Goal: Task Accomplishment & Management: Complete application form

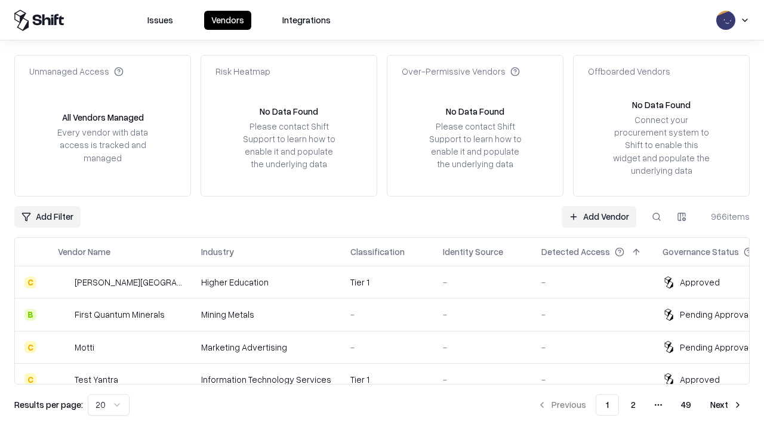
click at [599, 216] on link "Add Vendor" at bounding box center [599, 216] width 75 height 21
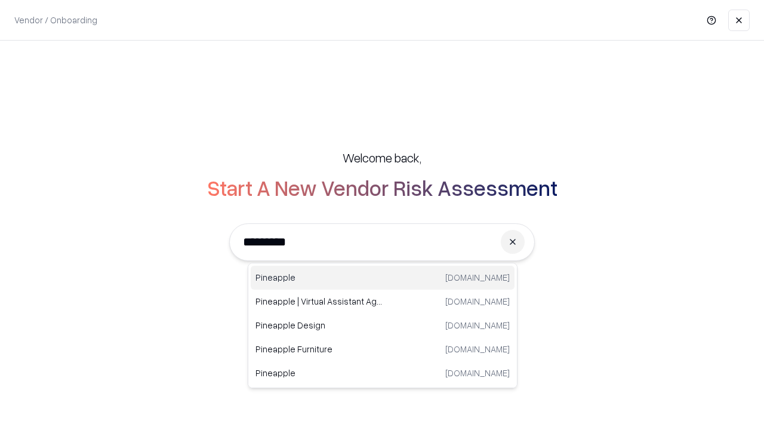
click at [383, 278] on div "Pineapple pineappleenergy.com" at bounding box center [383, 278] width 264 height 24
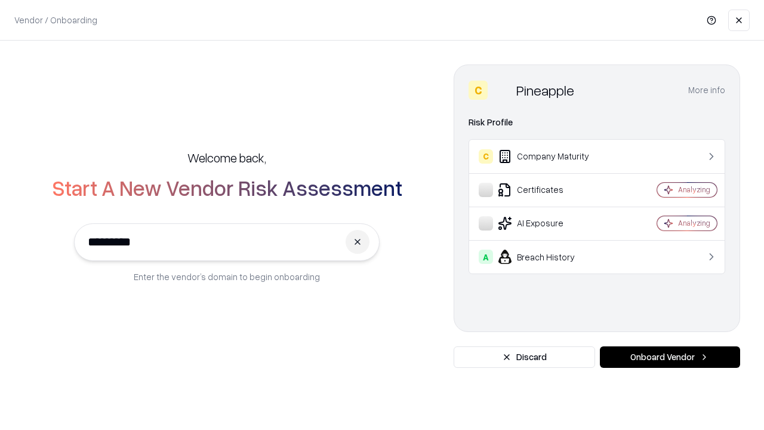
type input "*********"
click at [670, 357] on button "Onboard Vendor" at bounding box center [670, 356] width 140 height 21
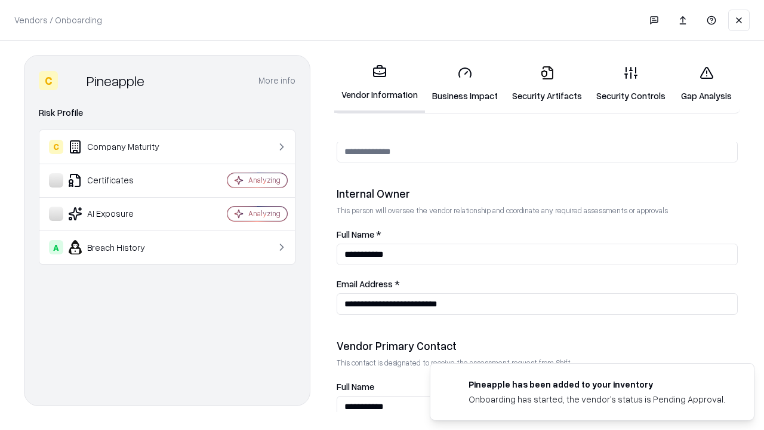
scroll to position [619, 0]
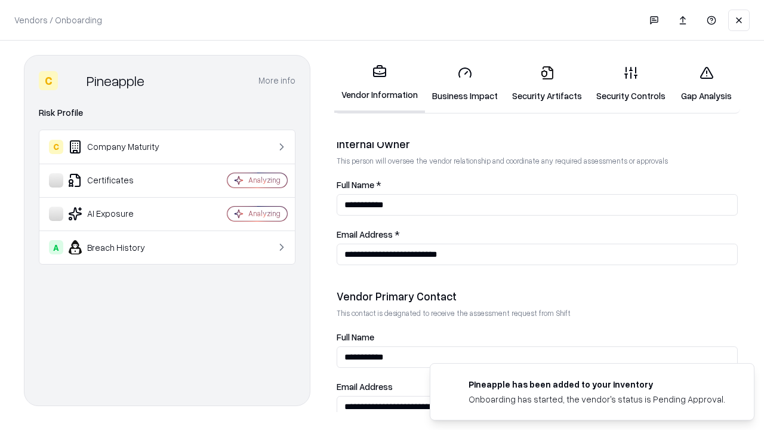
click at [465, 84] on link "Business Impact" at bounding box center [465, 84] width 80 height 56
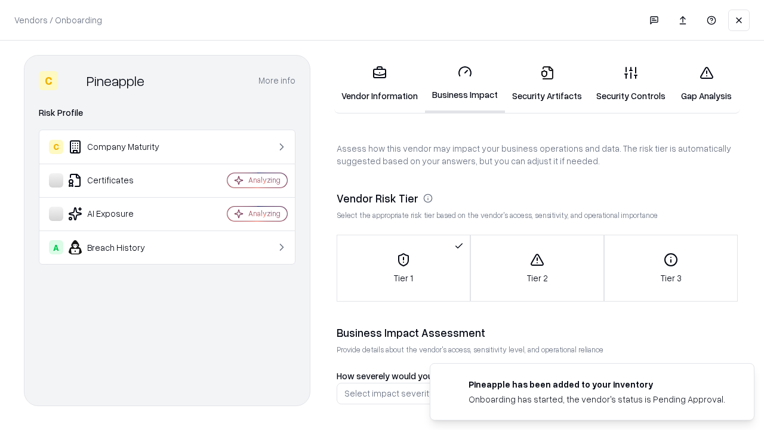
click at [547, 84] on link "Security Artifacts" at bounding box center [547, 84] width 84 height 56
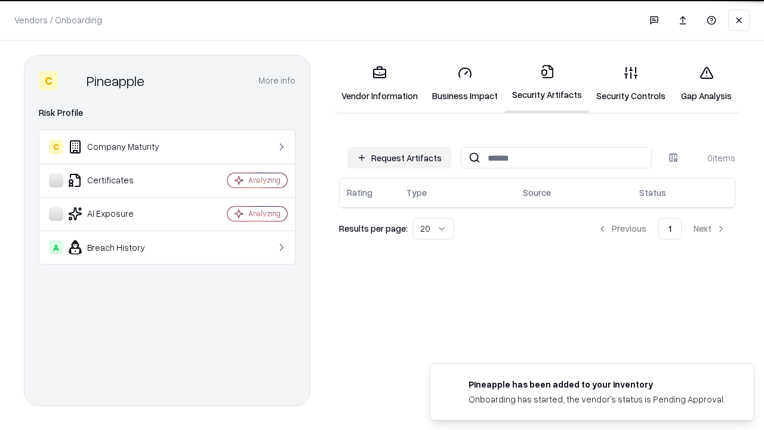
click at [399, 158] on button "Request Artifacts" at bounding box center [399, 157] width 104 height 21
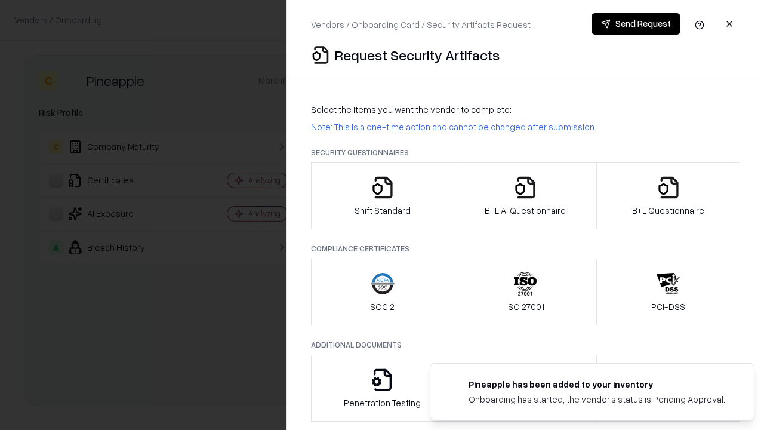
click at [382, 196] on icon "button" at bounding box center [383, 188] width 24 height 24
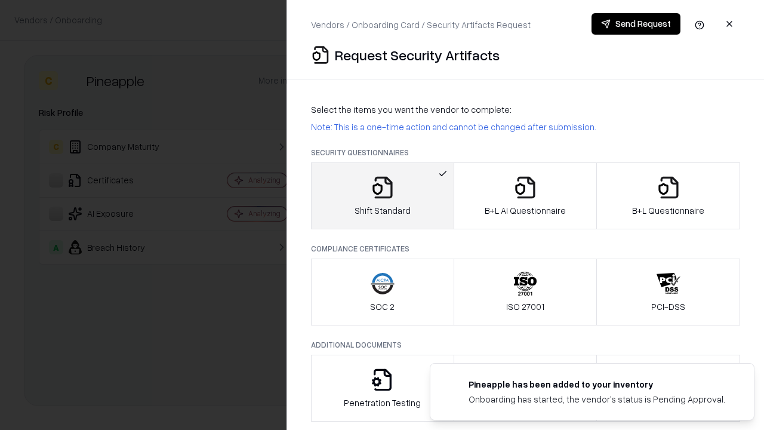
click at [636, 24] on button "Send Request" at bounding box center [636, 23] width 89 height 21
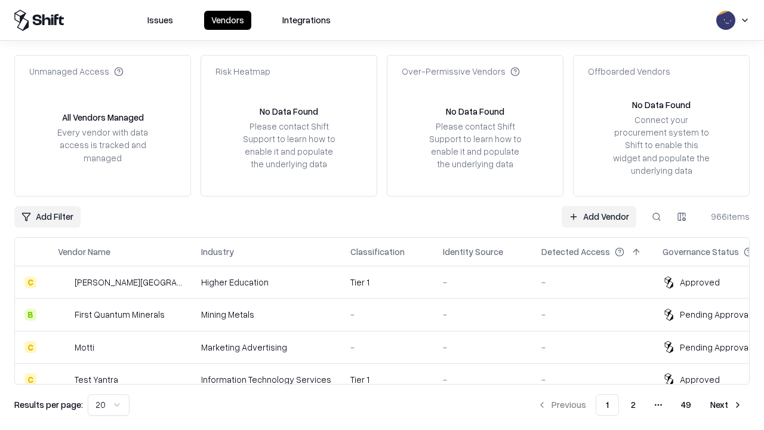
click at [657, 216] on button at bounding box center [656, 216] width 21 height 21
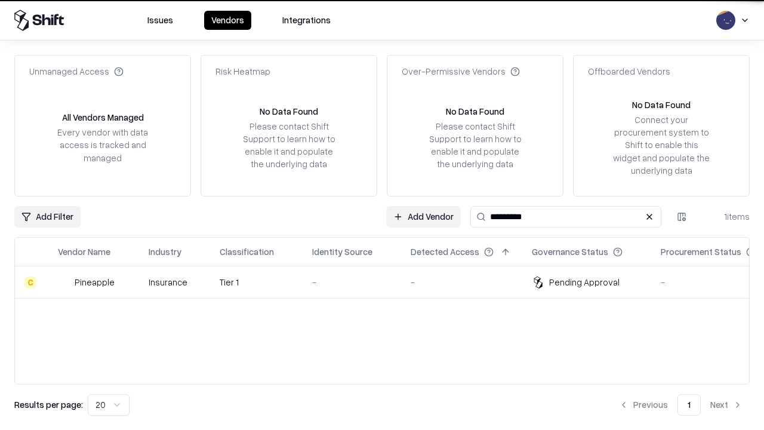
type input "*********"
click at [389, 282] on div "-" at bounding box center [351, 282] width 79 height 13
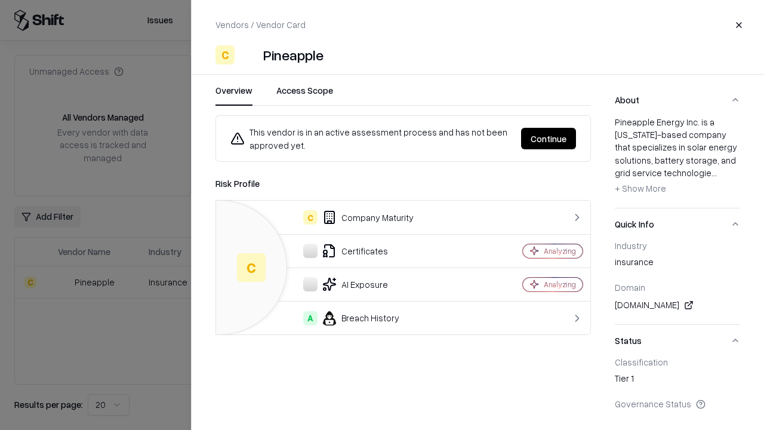
click at [549, 139] on button "Continue" at bounding box center [548, 138] width 55 height 21
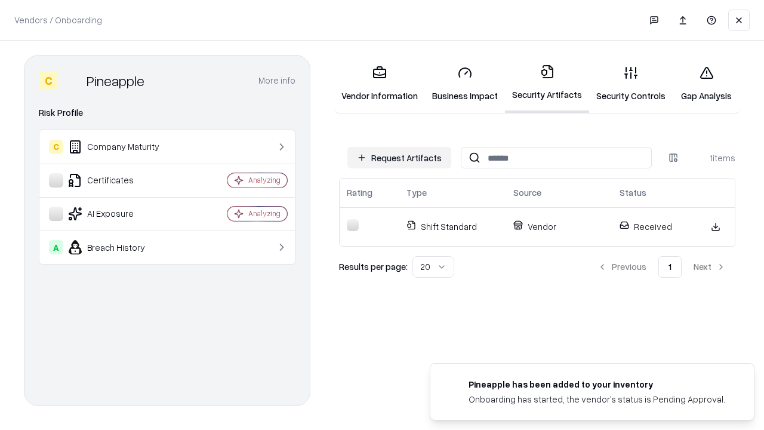
click at [631, 84] on link "Security Controls" at bounding box center [631, 84] width 84 height 56
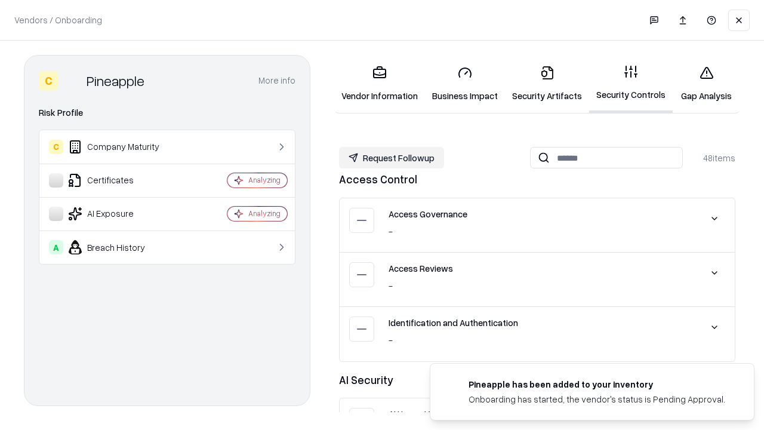
click at [392, 158] on button "Request Followup" at bounding box center [391, 157] width 105 height 21
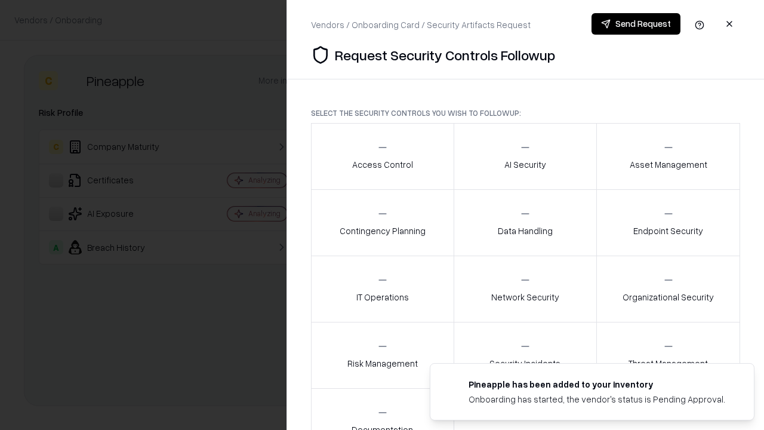
click at [382, 156] on div "Access Control" at bounding box center [382, 156] width 61 height 29
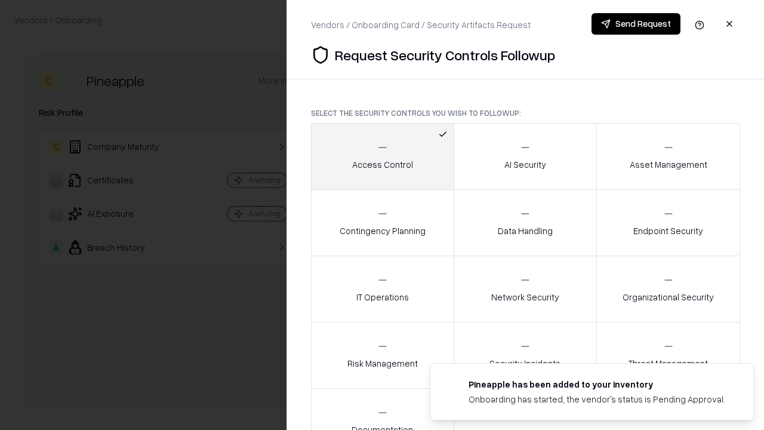
click at [636, 24] on button "Send Request" at bounding box center [636, 23] width 89 height 21
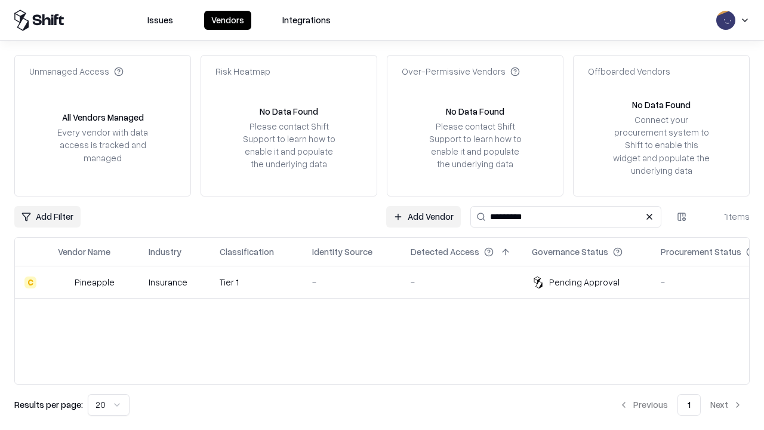
type input "*********"
click at [389, 282] on div "-" at bounding box center [351, 282] width 79 height 13
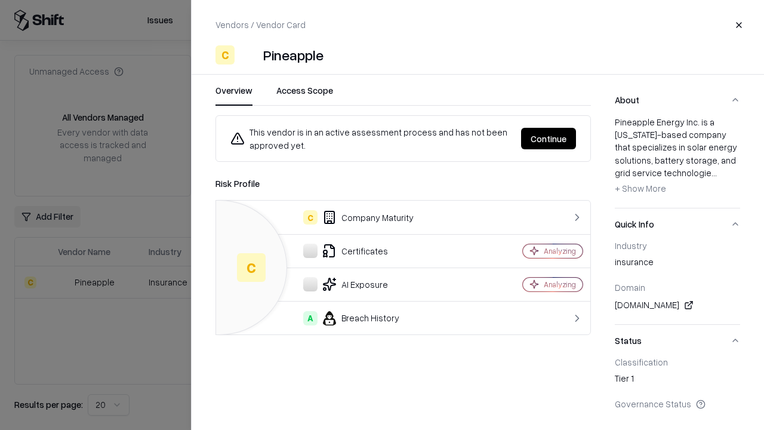
click at [549, 139] on button "Continue" at bounding box center [548, 138] width 55 height 21
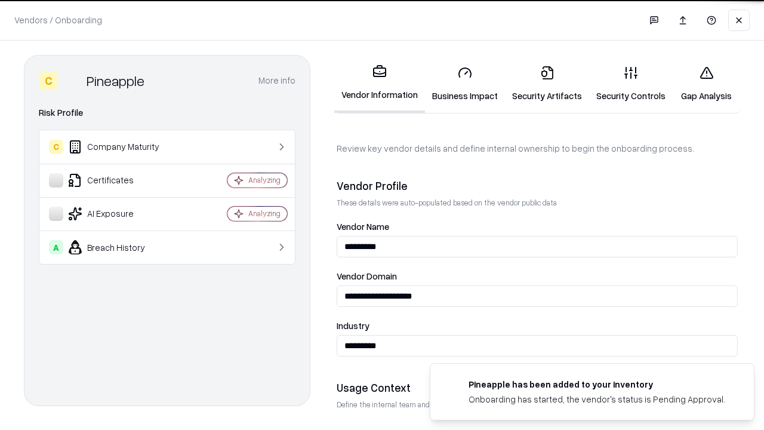
click at [706, 84] on link "Gap Analysis" at bounding box center [706, 84] width 67 height 56
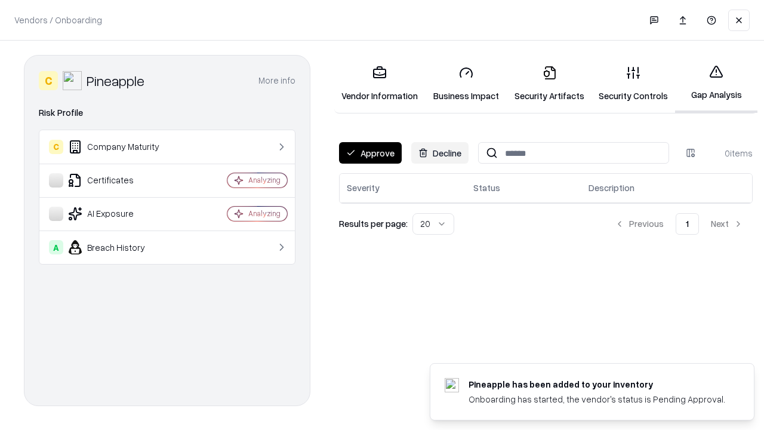
click at [370, 153] on button "Approve" at bounding box center [370, 152] width 63 height 21
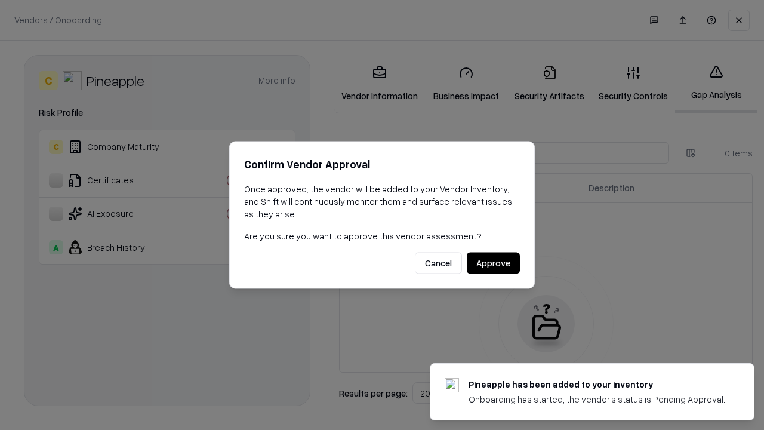
click at [493, 263] on button "Approve" at bounding box center [493, 263] width 53 height 21
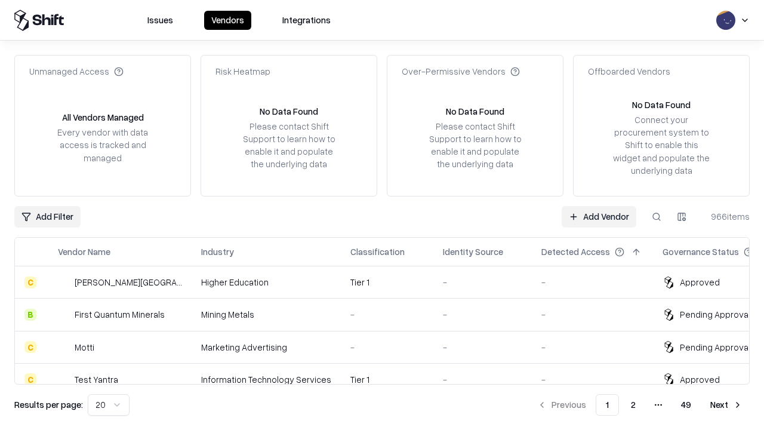
type input "*********"
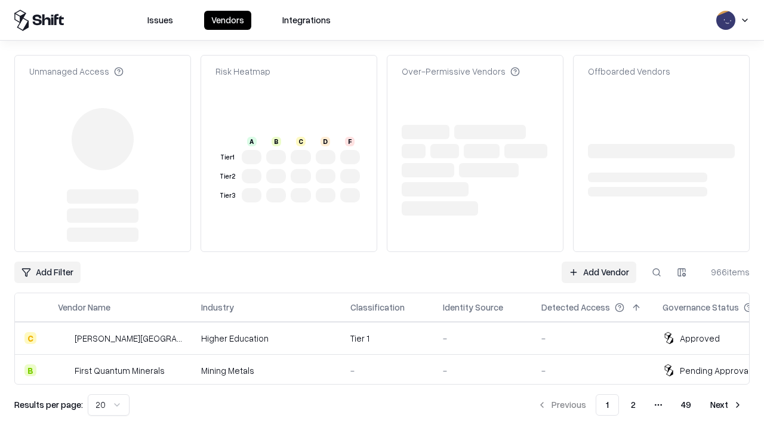
click at [599, 262] on link "Add Vendor" at bounding box center [599, 272] width 75 height 21
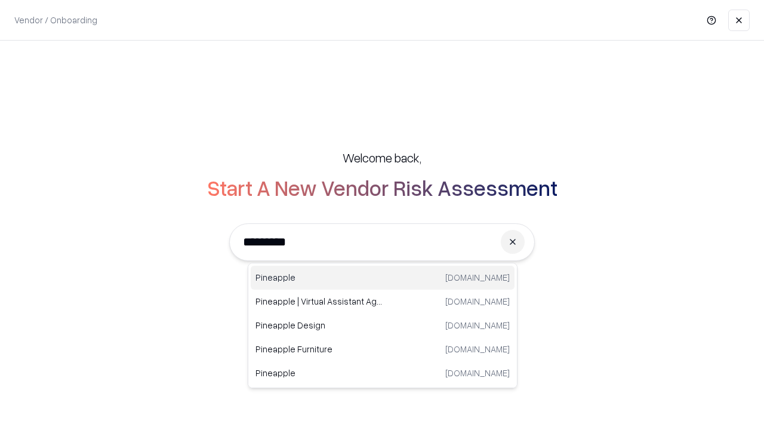
click at [383, 278] on div "Pineapple pineappleenergy.com" at bounding box center [383, 278] width 264 height 24
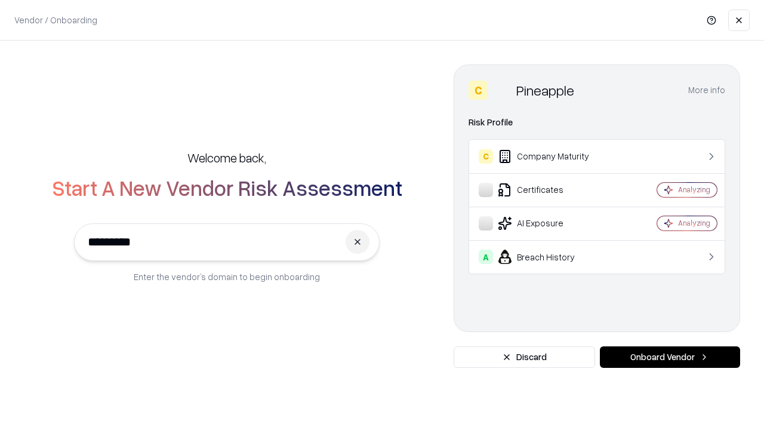
type input "*********"
click at [670, 357] on button "Onboard Vendor" at bounding box center [670, 356] width 140 height 21
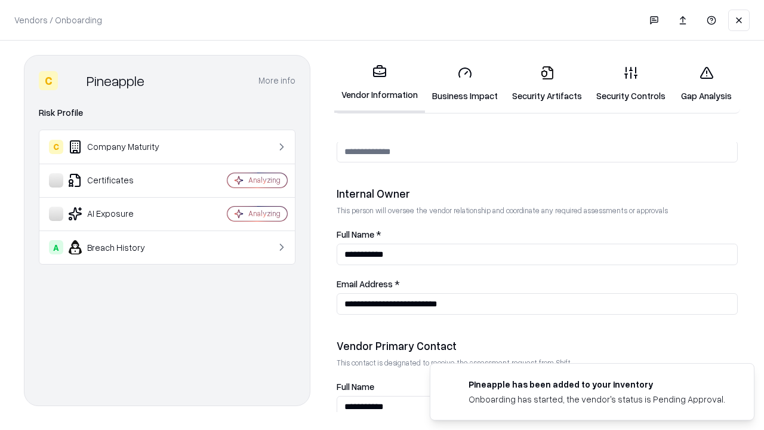
scroll to position [619, 0]
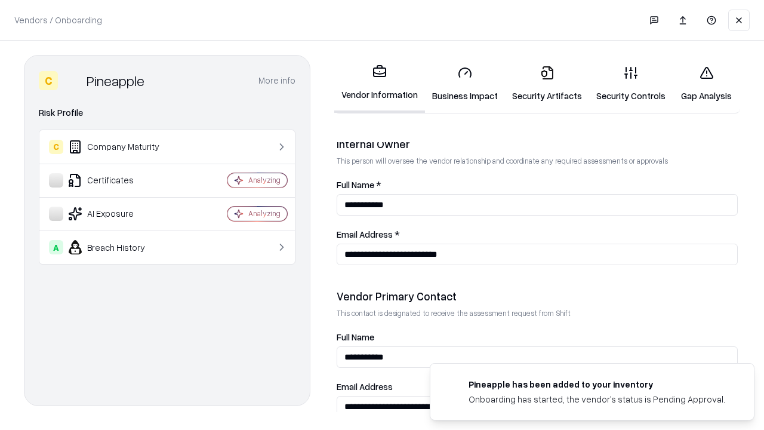
click at [706, 84] on link "Gap Analysis" at bounding box center [706, 84] width 67 height 56
